Goal: Task Accomplishment & Management: Use online tool/utility

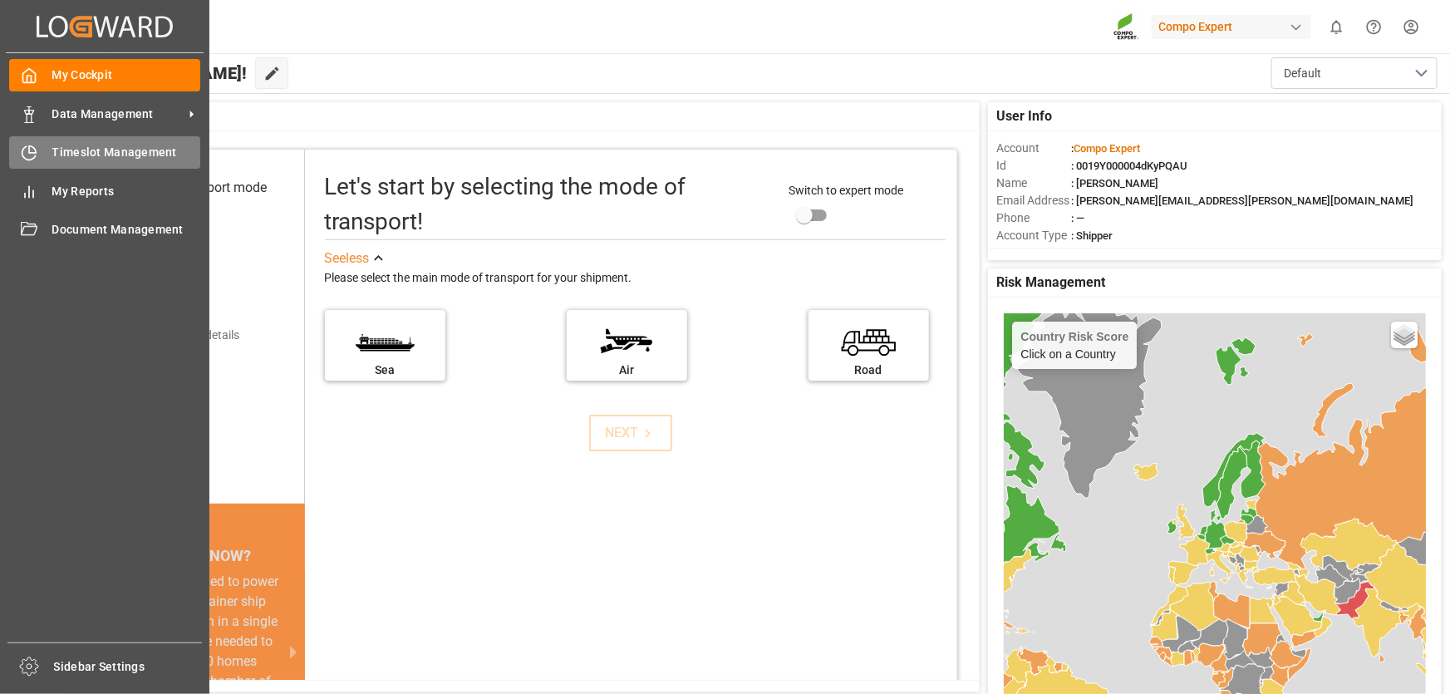
click at [45, 159] on div "Timeslot Management Timeslot Management" at bounding box center [104, 152] width 191 height 32
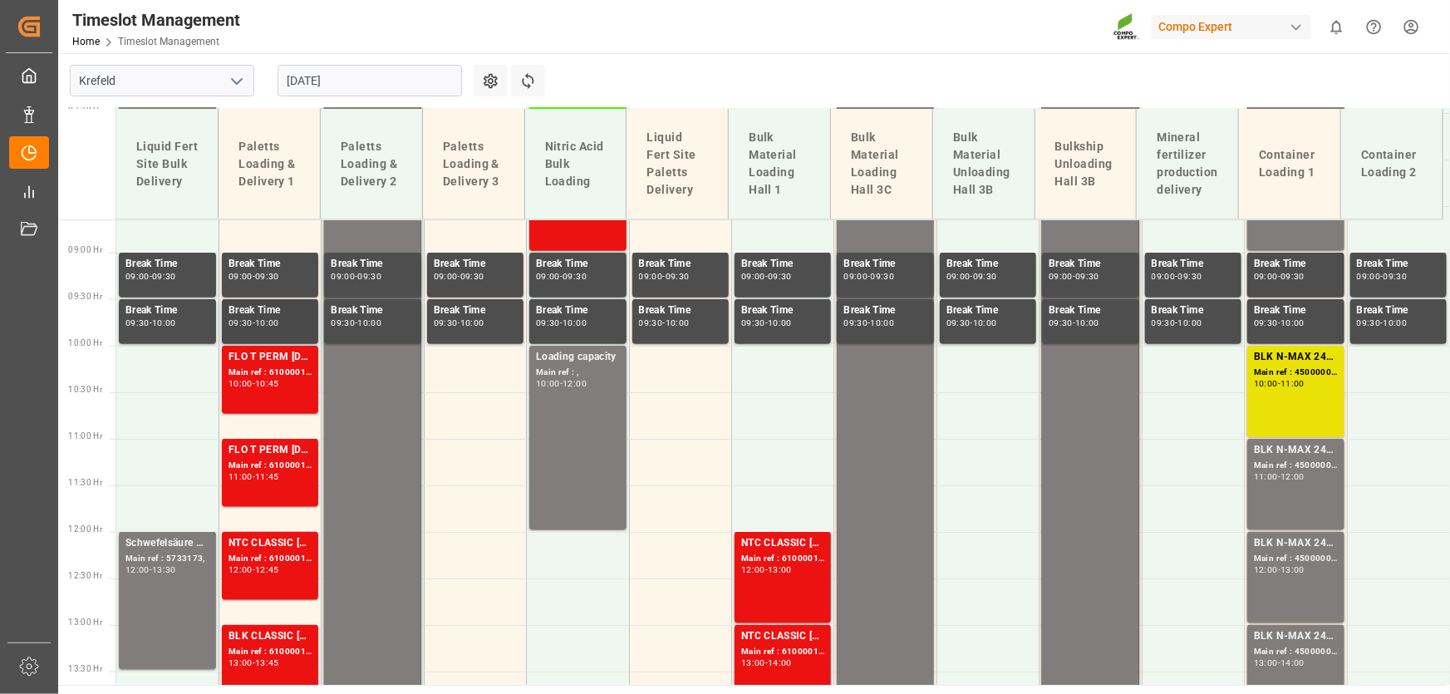
scroll to position [804, 0]
click at [272, 371] on div "Main ref : 6100001139, 2000000454;" at bounding box center [270, 373] width 83 height 14
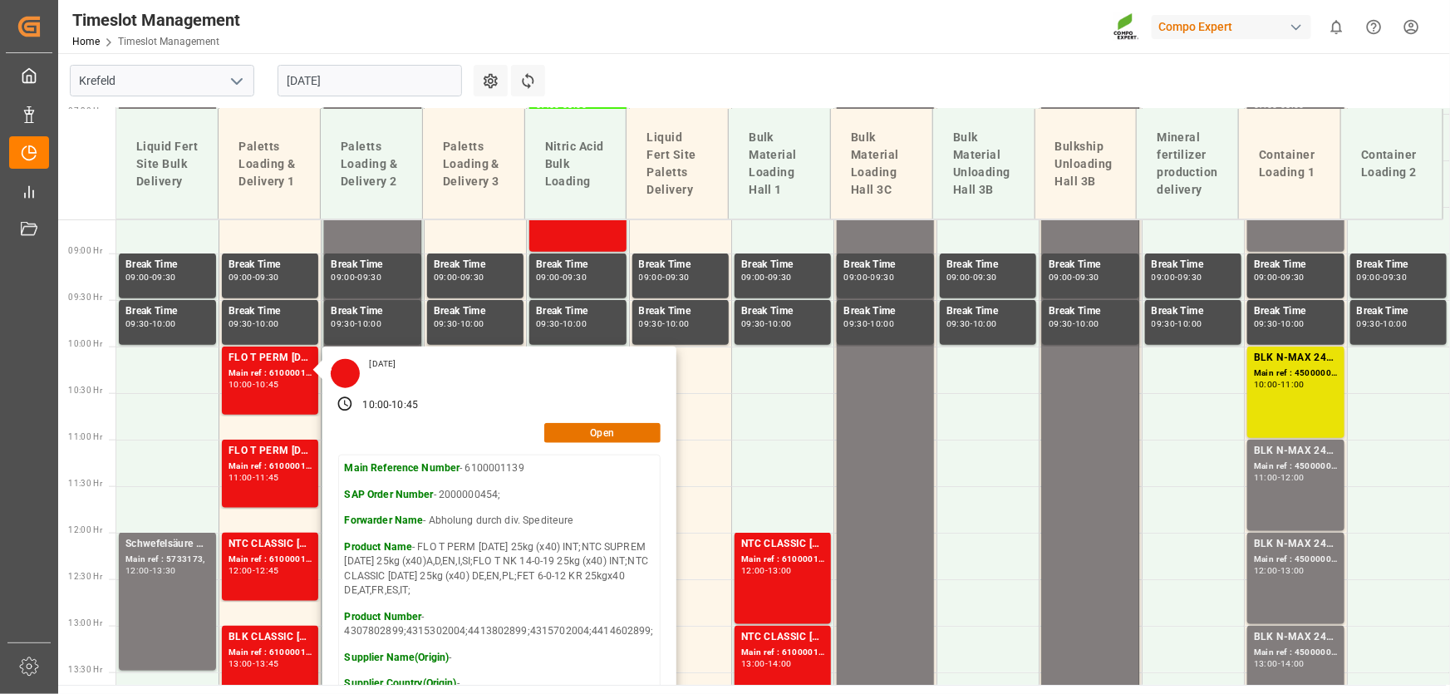
click at [354, 80] on input "[DATE]" at bounding box center [370, 81] width 184 height 32
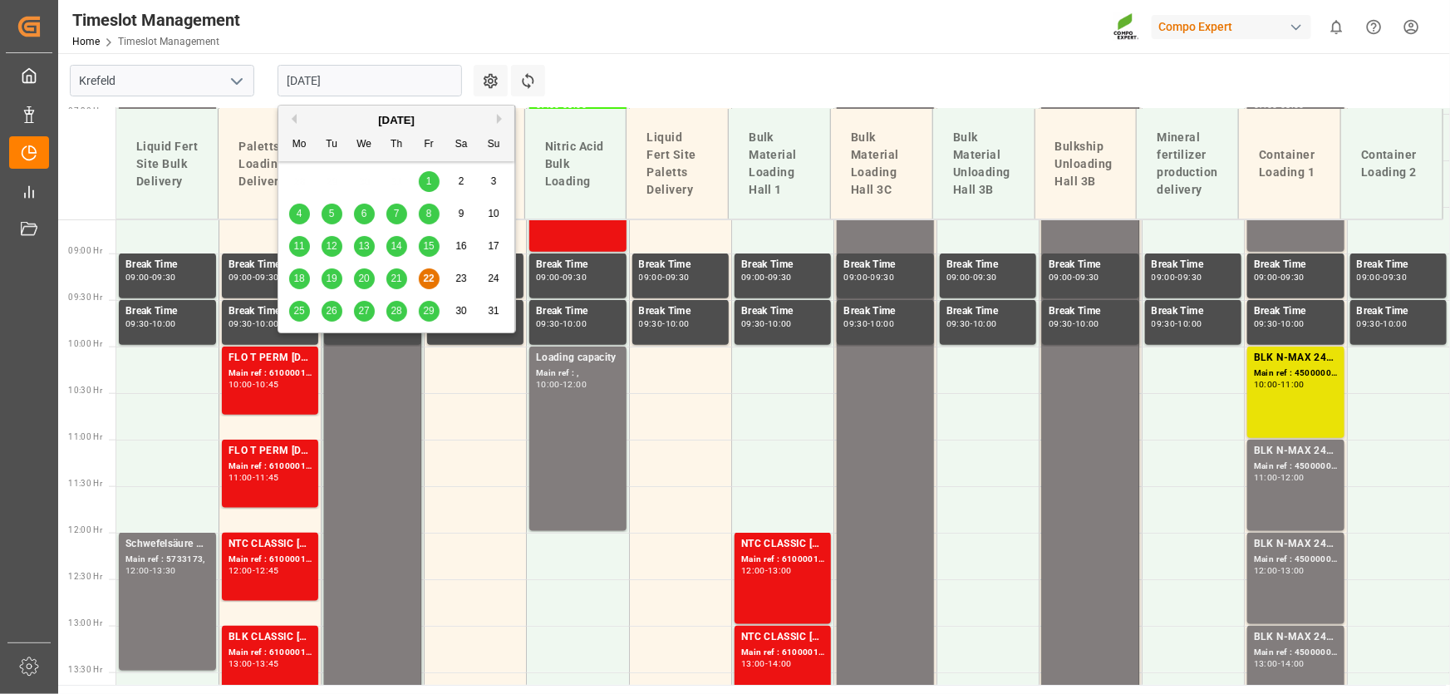
click at [298, 311] on span "25" at bounding box center [298, 311] width 11 height 12
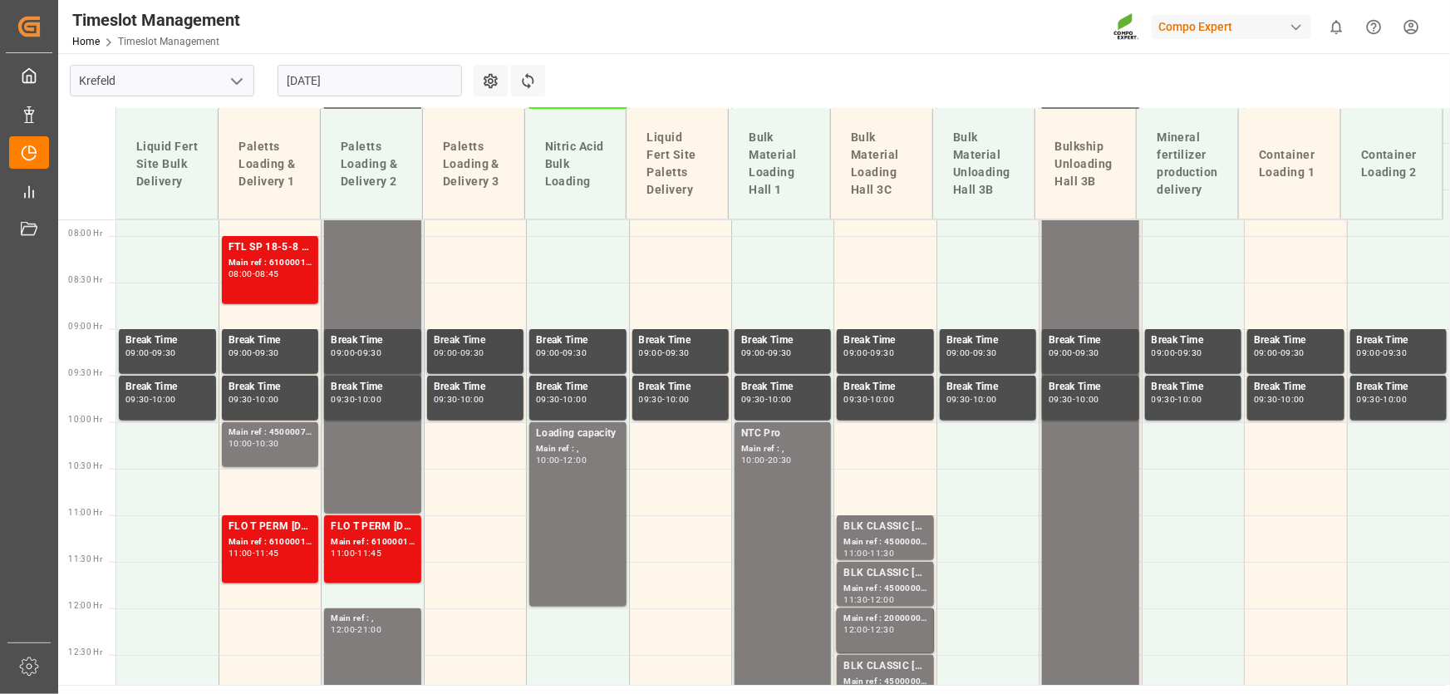
scroll to position [652, 0]
